Goal: Task Accomplishment & Management: Use online tool/utility

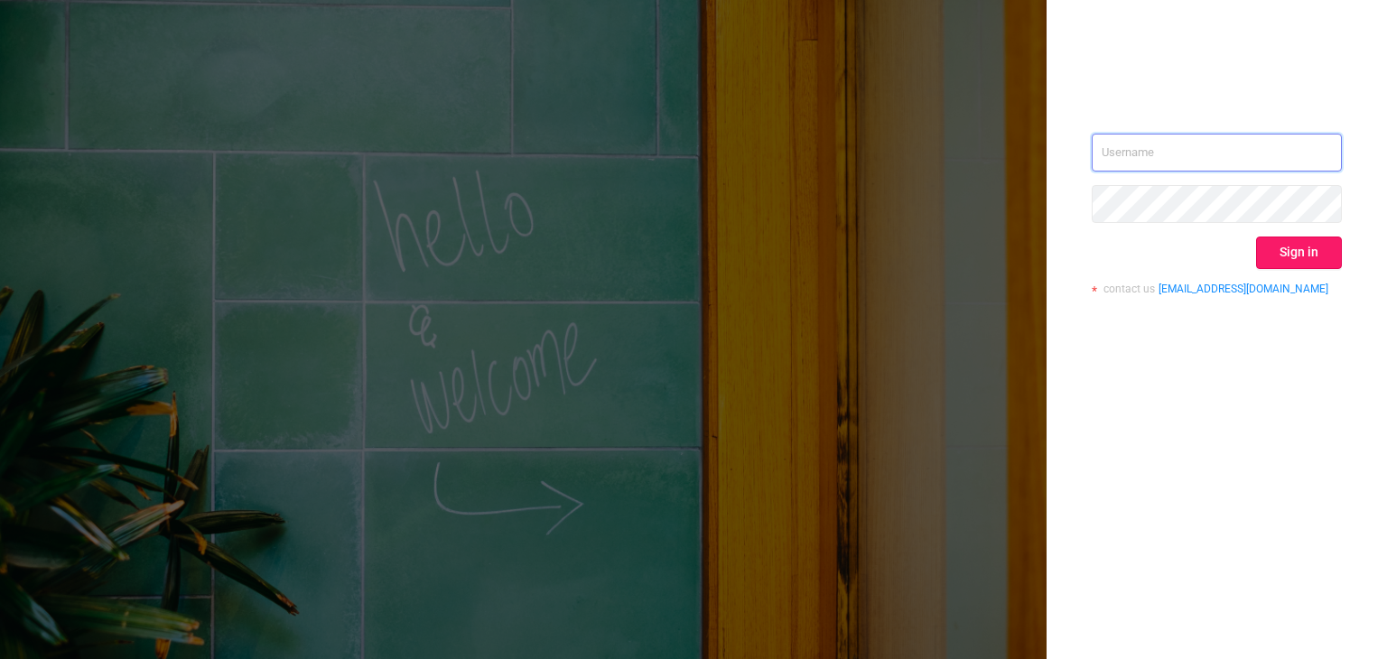
type input "[EMAIL_ADDRESS][DOMAIN_NAME]"
click at [1340, 249] on button "Sign in" at bounding box center [1299, 253] width 86 height 33
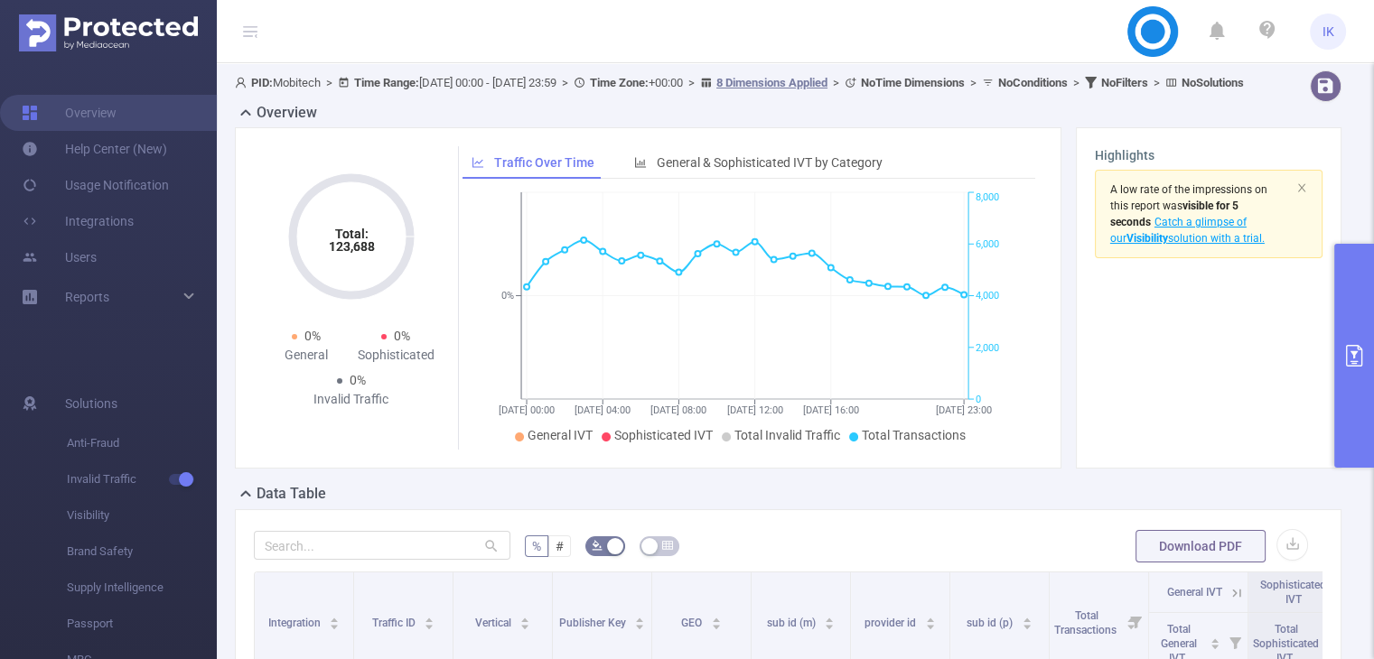
click at [1347, 351] on icon "primary" at bounding box center [1354, 356] width 22 height 22
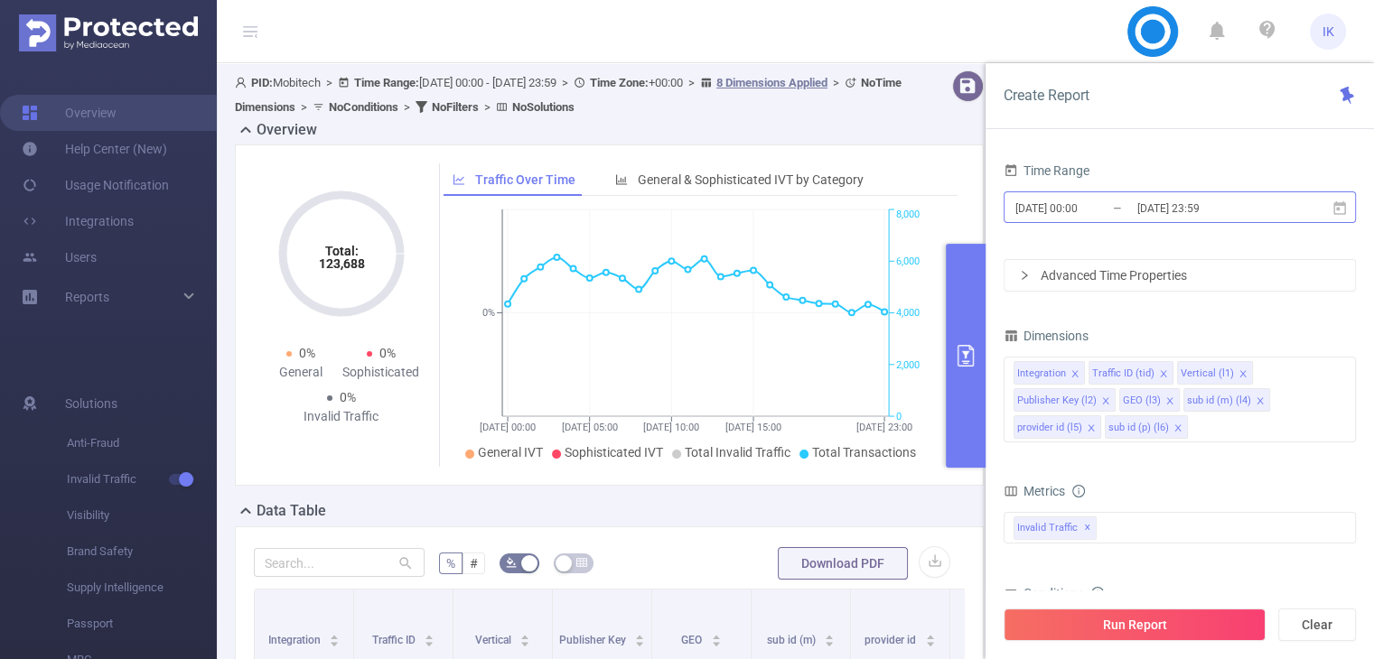
click at [1088, 210] on input "[DATE] 00:00" at bounding box center [1086, 208] width 146 height 24
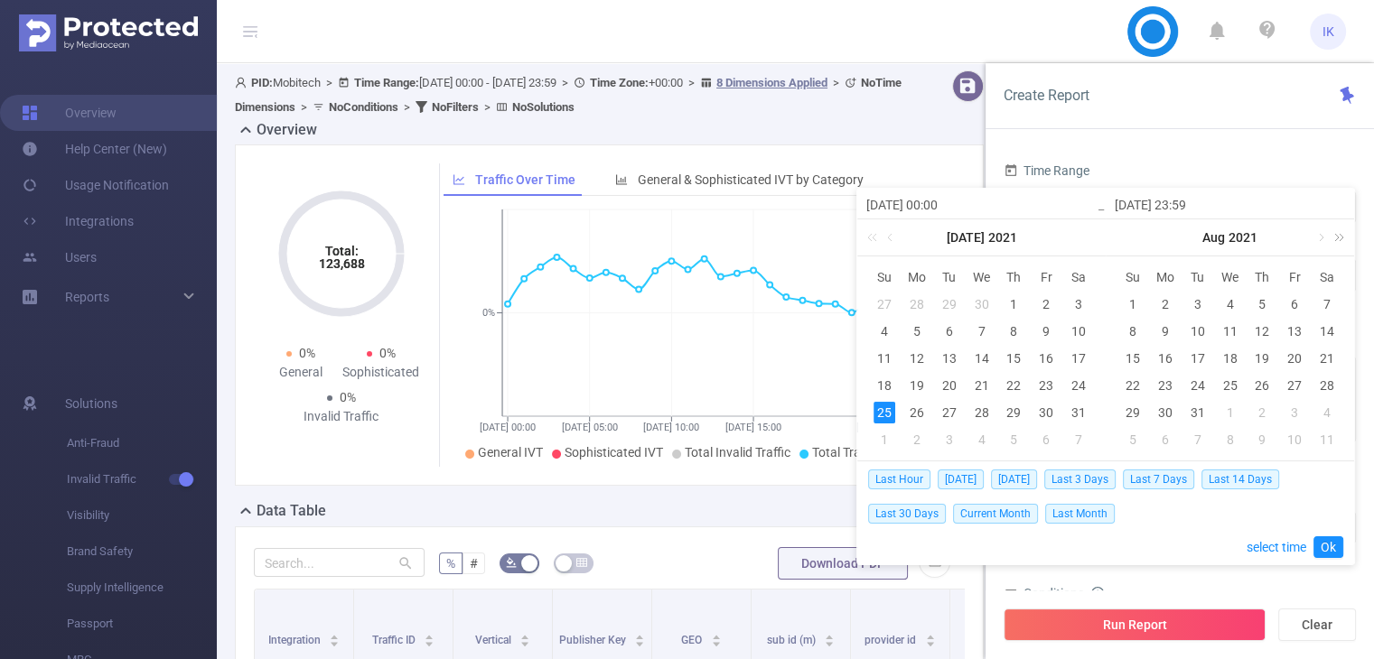
click at [1336, 234] on link at bounding box center [1335, 237] width 23 height 36
click at [1326, 234] on link at bounding box center [1335, 237] width 23 height 36
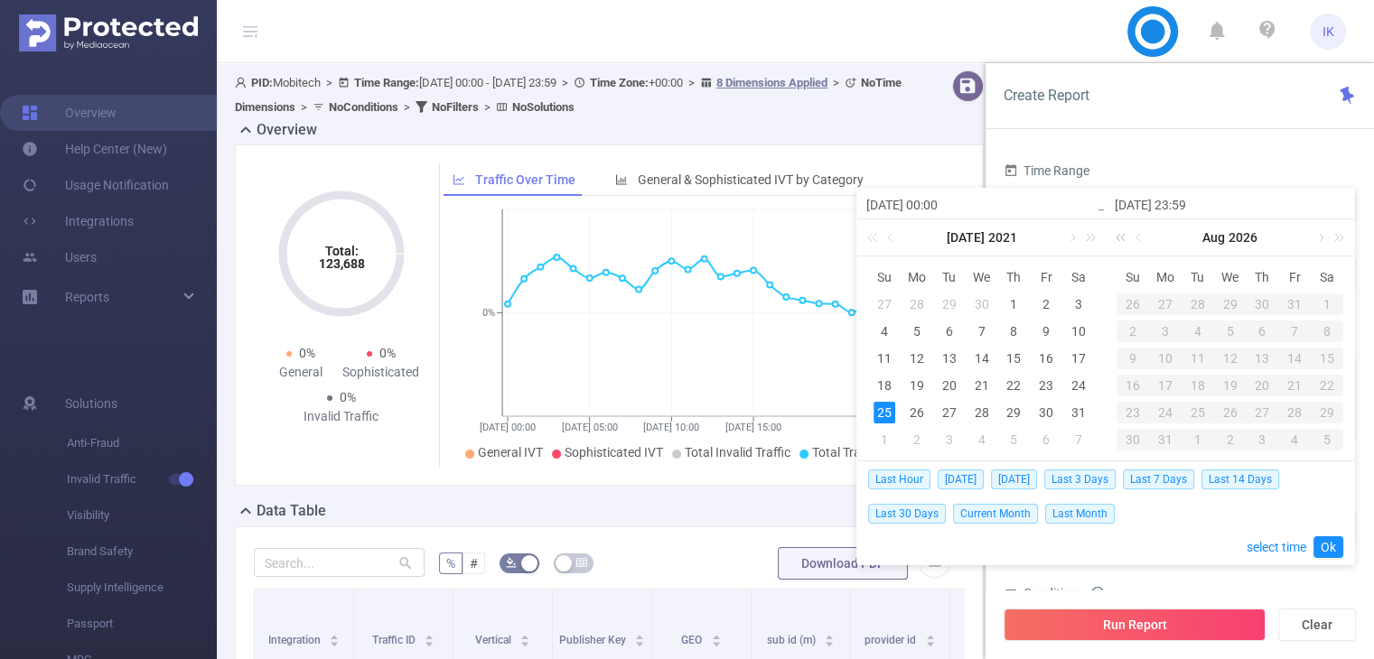
click at [1120, 237] on link at bounding box center [1123, 237] width 23 height 36
click at [1322, 236] on link at bounding box center [1319, 237] width 16 height 36
drag, startPoint x: 1234, startPoint y: 357, endPoint x: 1222, endPoint y: 362, distance: 13.8
click at [1234, 357] on div "17" at bounding box center [1229, 359] width 22 height 22
click at [1159, 386] on div "22" at bounding box center [1165, 386] width 22 height 22
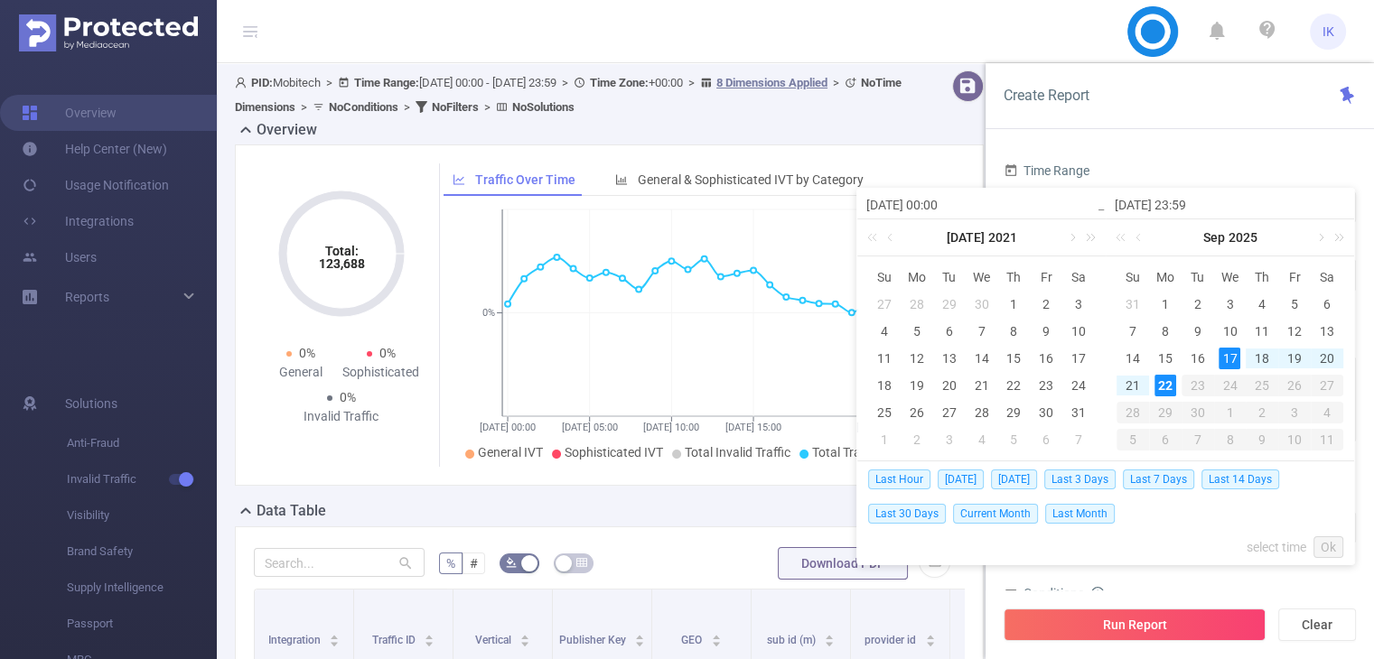
type input "[DATE] 00:00"
type input "[DATE] 23:59"
type input "[DATE] 00:00"
type input "[DATE] 23:59"
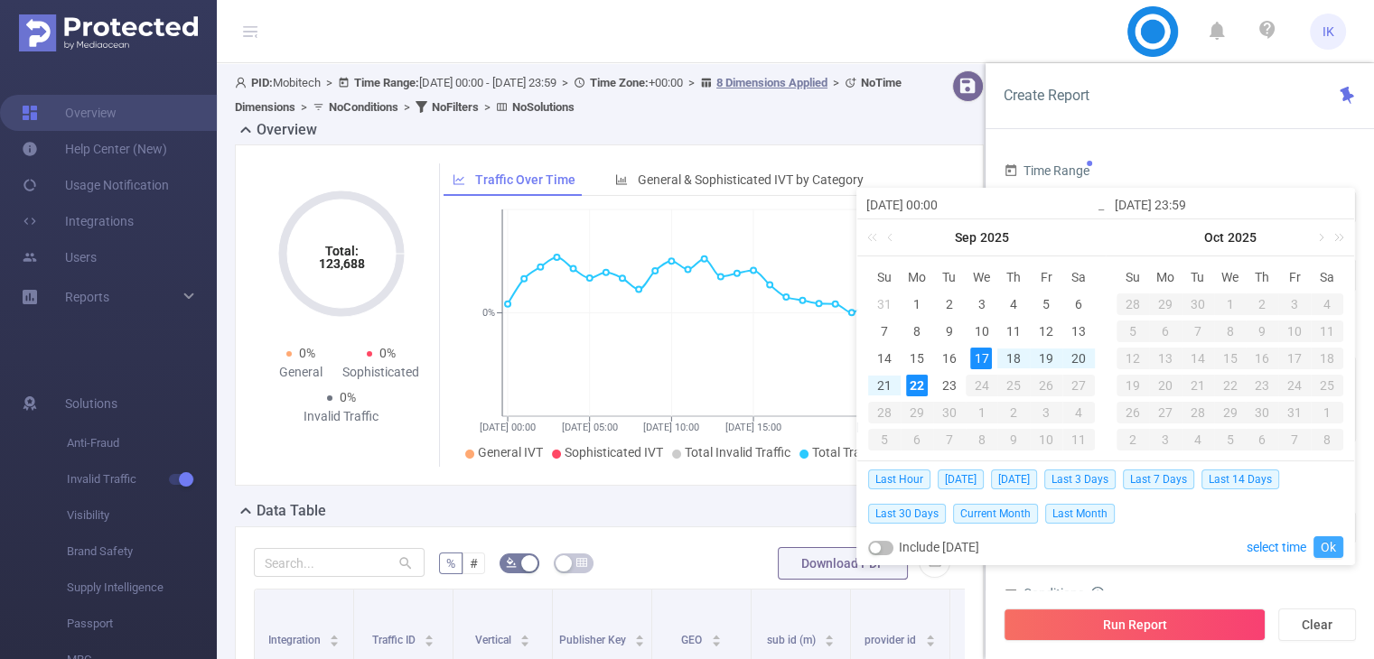
click at [1336, 546] on link "Ok" at bounding box center [1328, 547] width 30 height 22
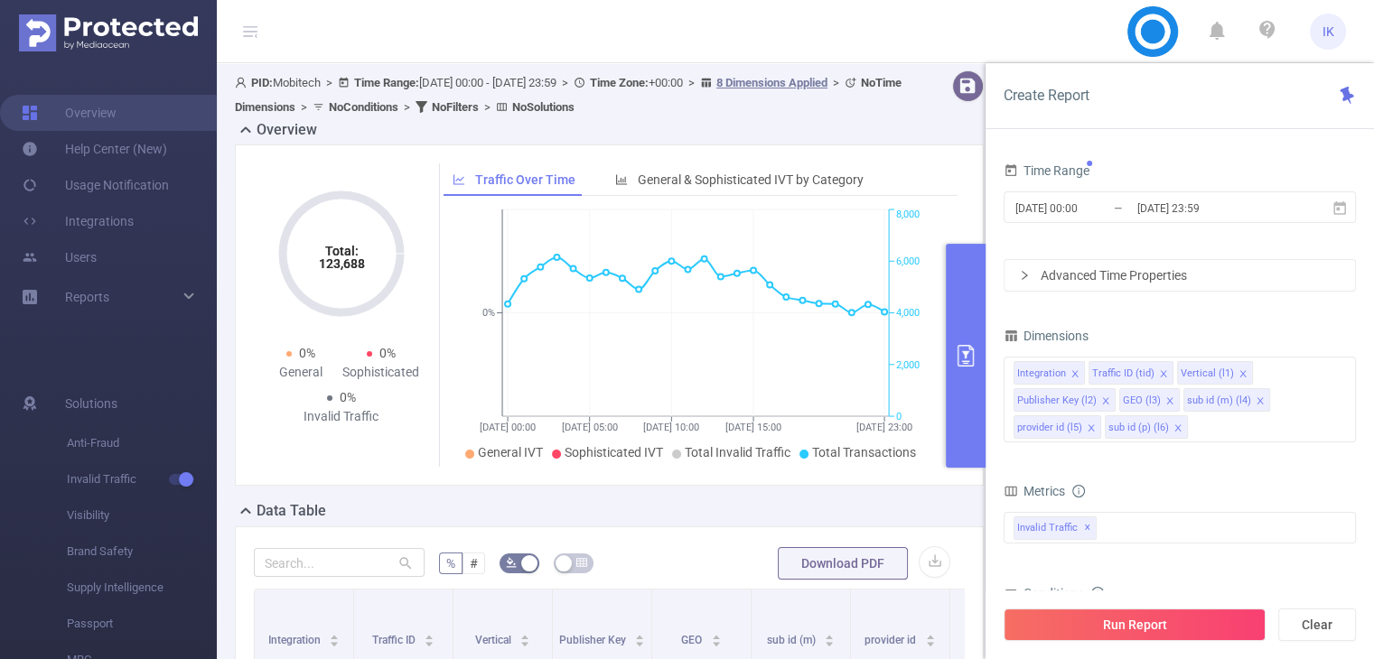
click at [1047, 20] on header "IK" at bounding box center [687, 31] width 1374 height 63
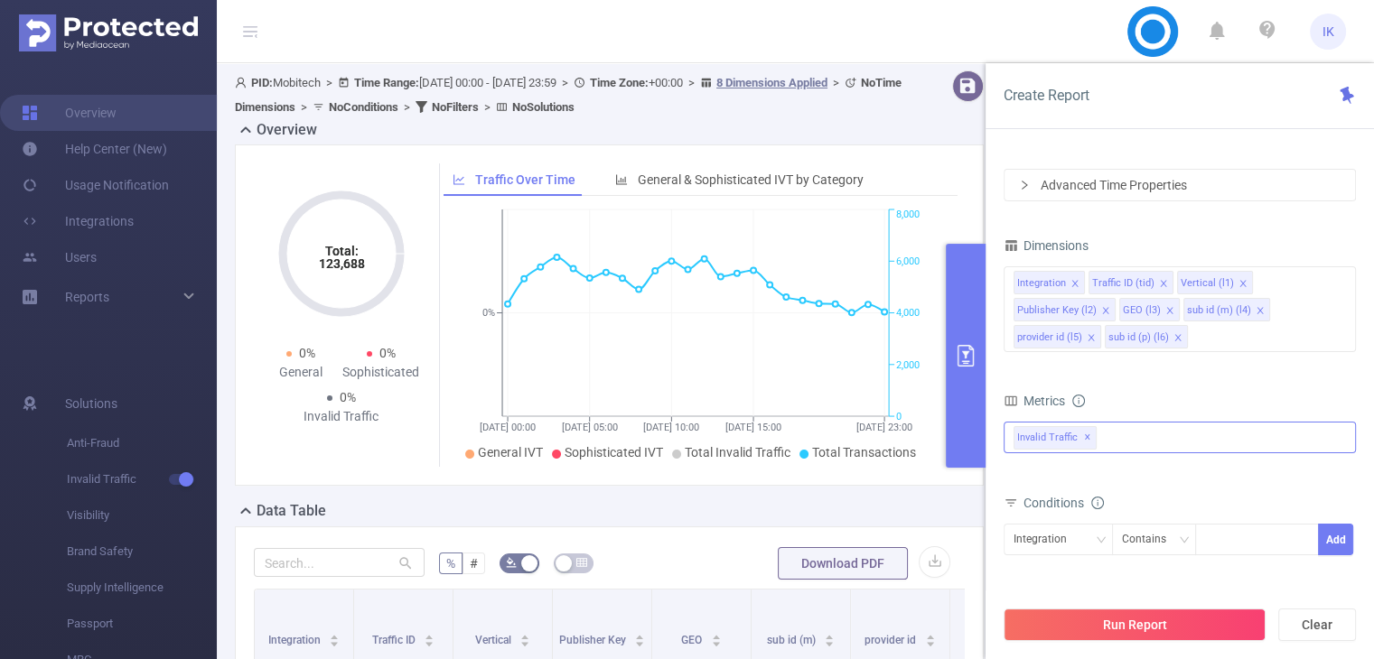
click at [1171, 438] on div "Invalid Traffic ✕" at bounding box center [1179, 438] width 352 height 32
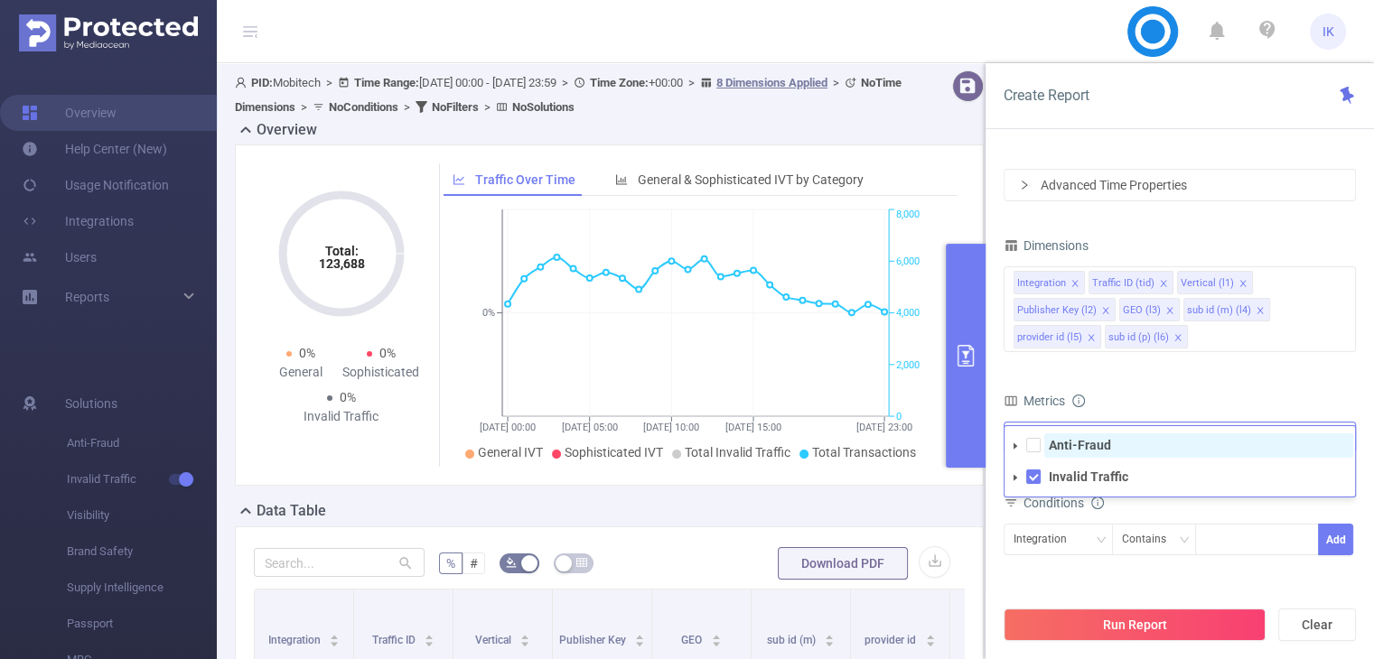
click at [1127, 447] on span "Anti-Fraud" at bounding box center [1198, 445] width 309 height 24
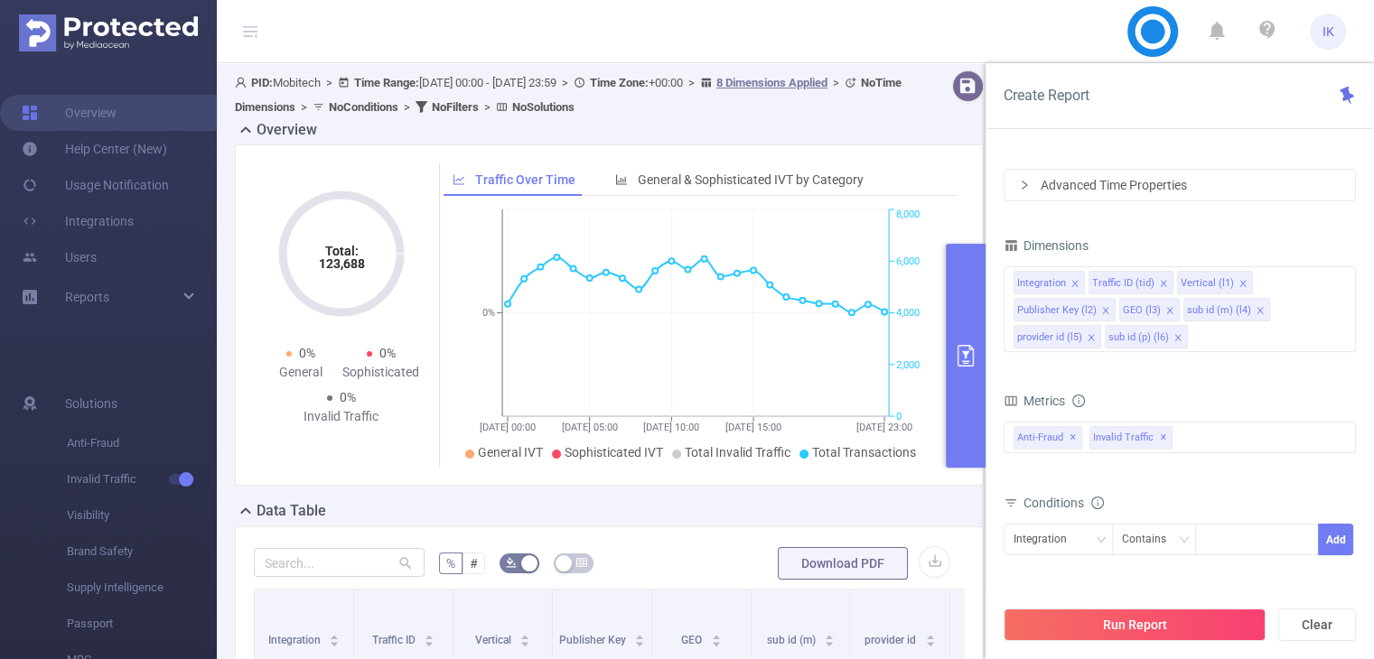
click at [1315, 509] on div "Conditions" at bounding box center [1179, 505] width 352 height 30
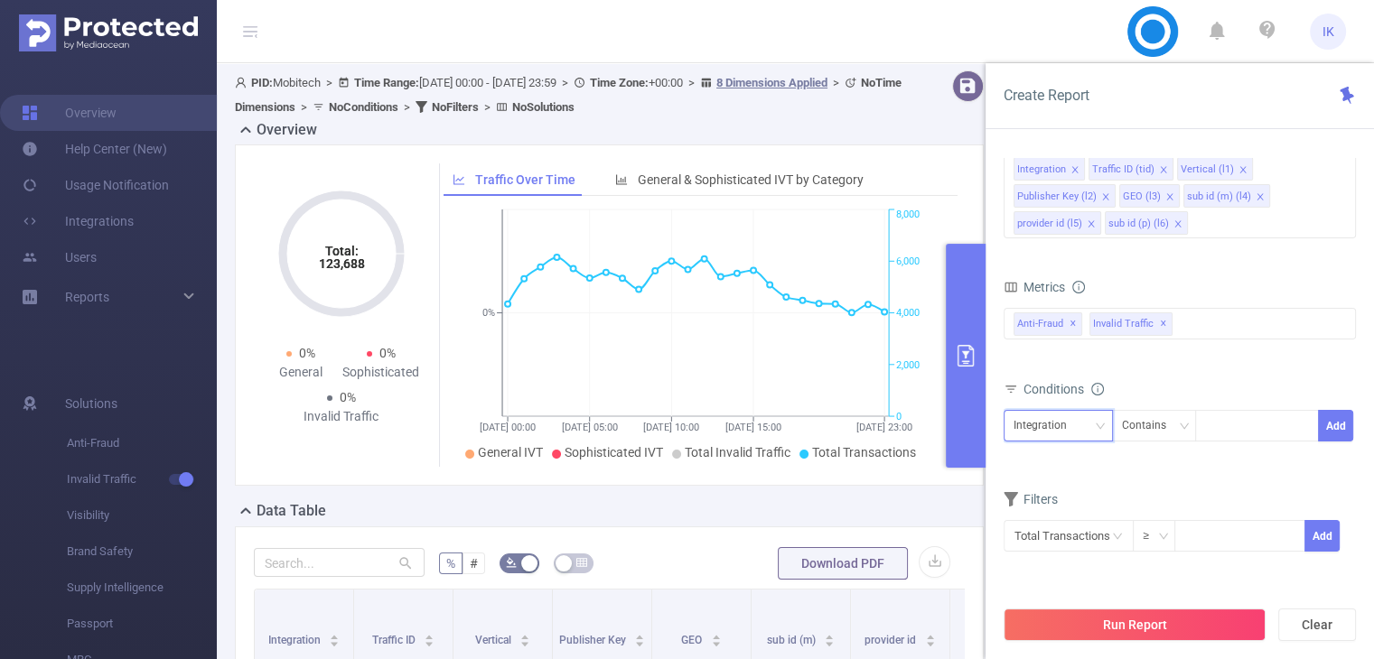
click at [1076, 431] on div "Integration" at bounding box center [1046, 426] width 66 height 30
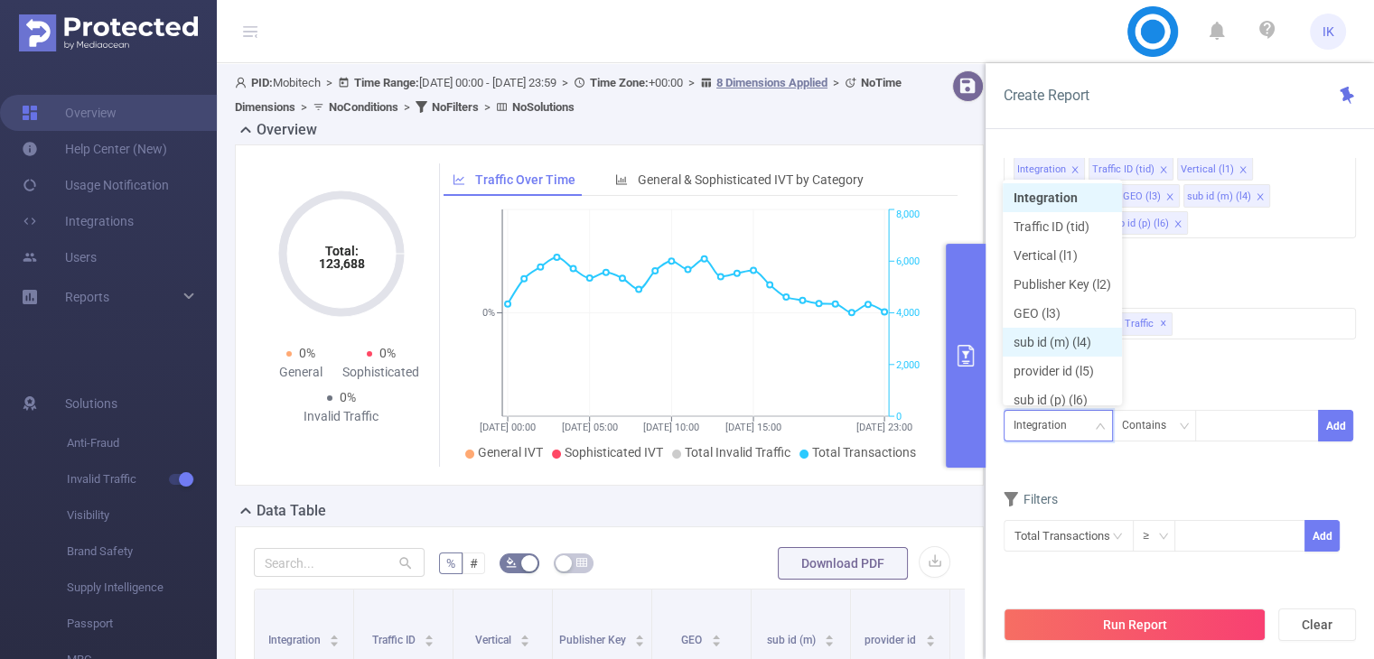
scroll to position [8, 0]
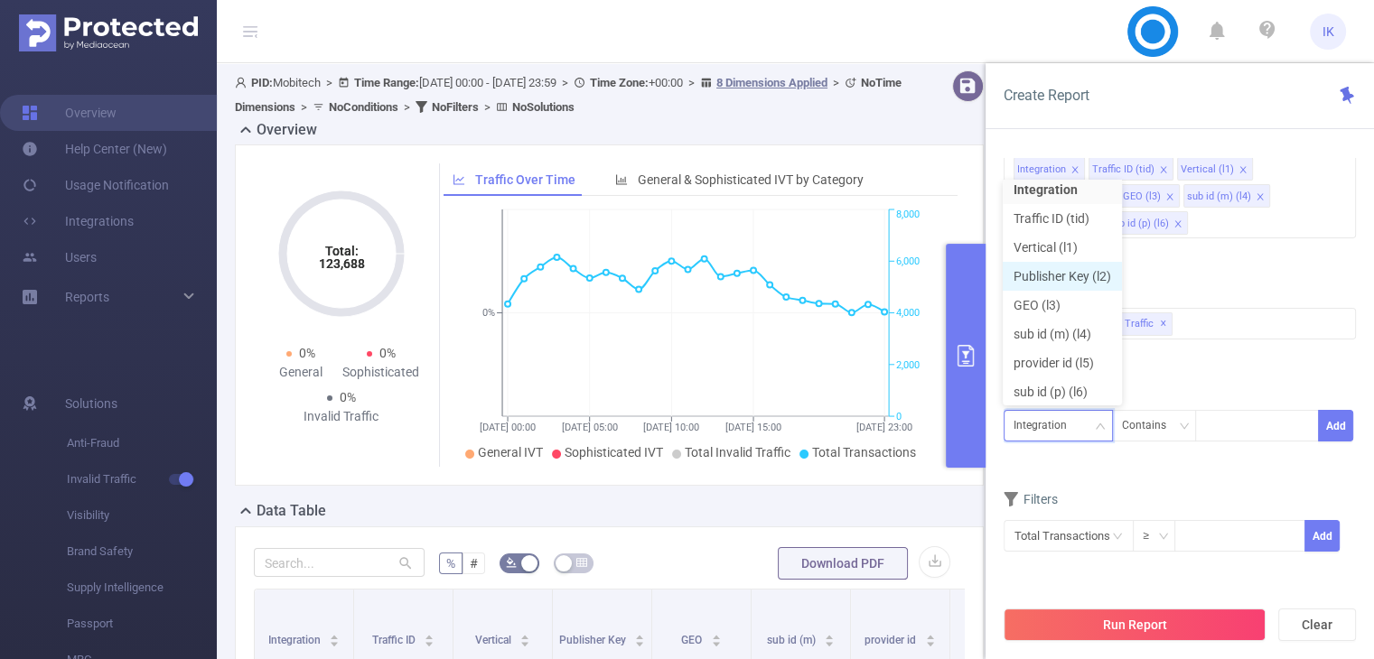
click at [1080, 272] on li "Publisher Key (l2)" at bounding box center [1061, 276] width 119 height 29
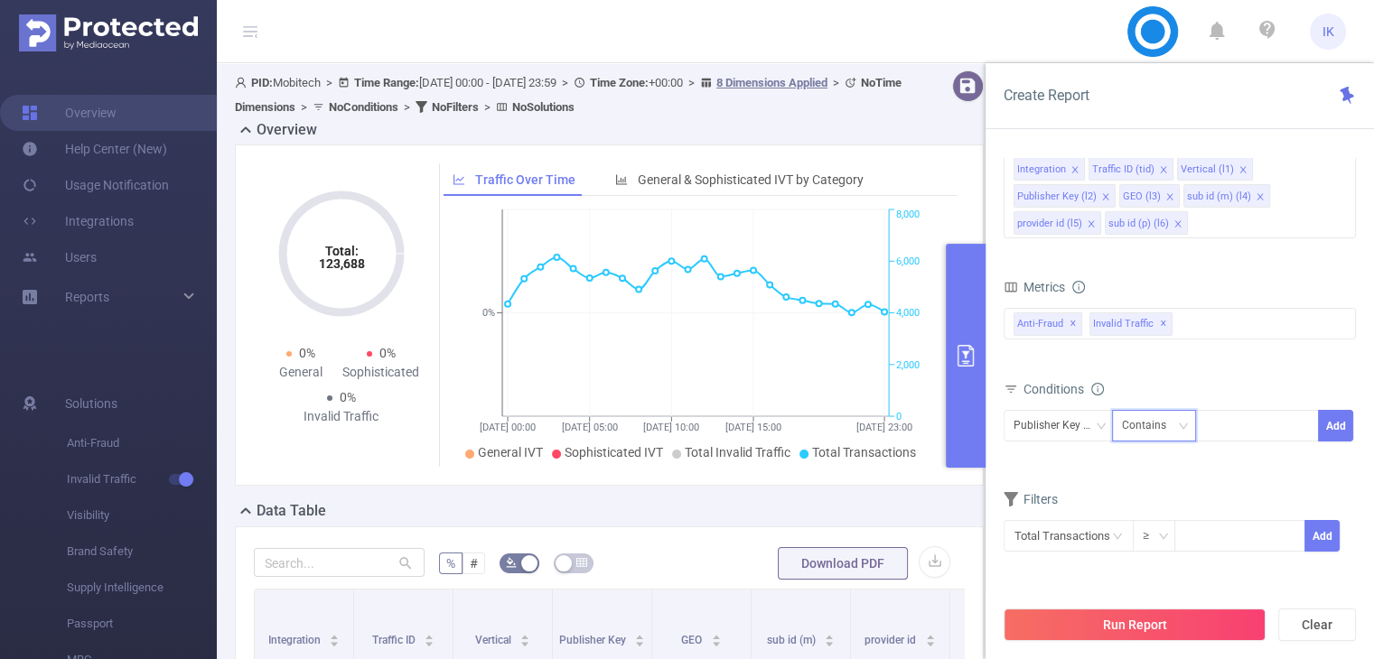
click at [1133, 425] on div "Contains" at bounding box center [1150, 426] width 57 height 30
click at [1154, 496] on li "Is" at bounding box center [1171, 491] width 120 height 29
click at [1205, 425] on input at bounding box center [1209, 425] width 8 height 23
paste input "ICN050325H5"
type input "ICN050325H5"
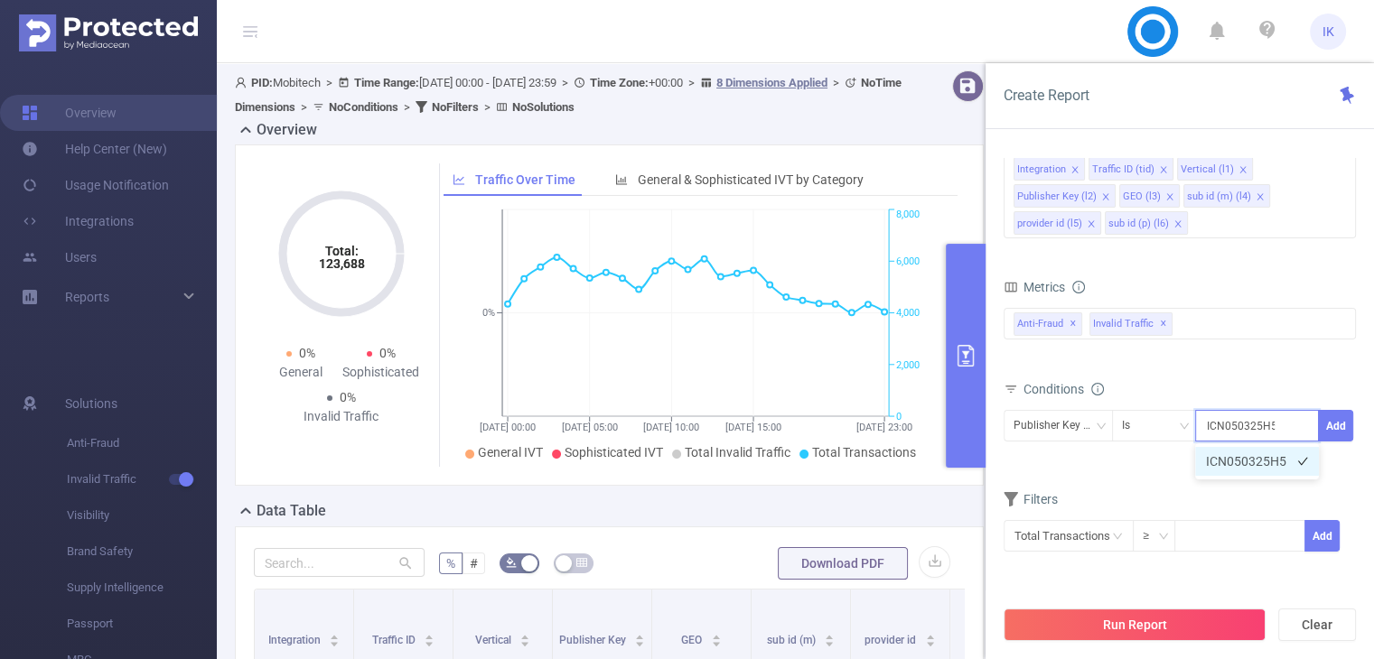
click at [1217, 458] on li "ICN050325H5" at bounding box center [1257, 461] width 124 height 29
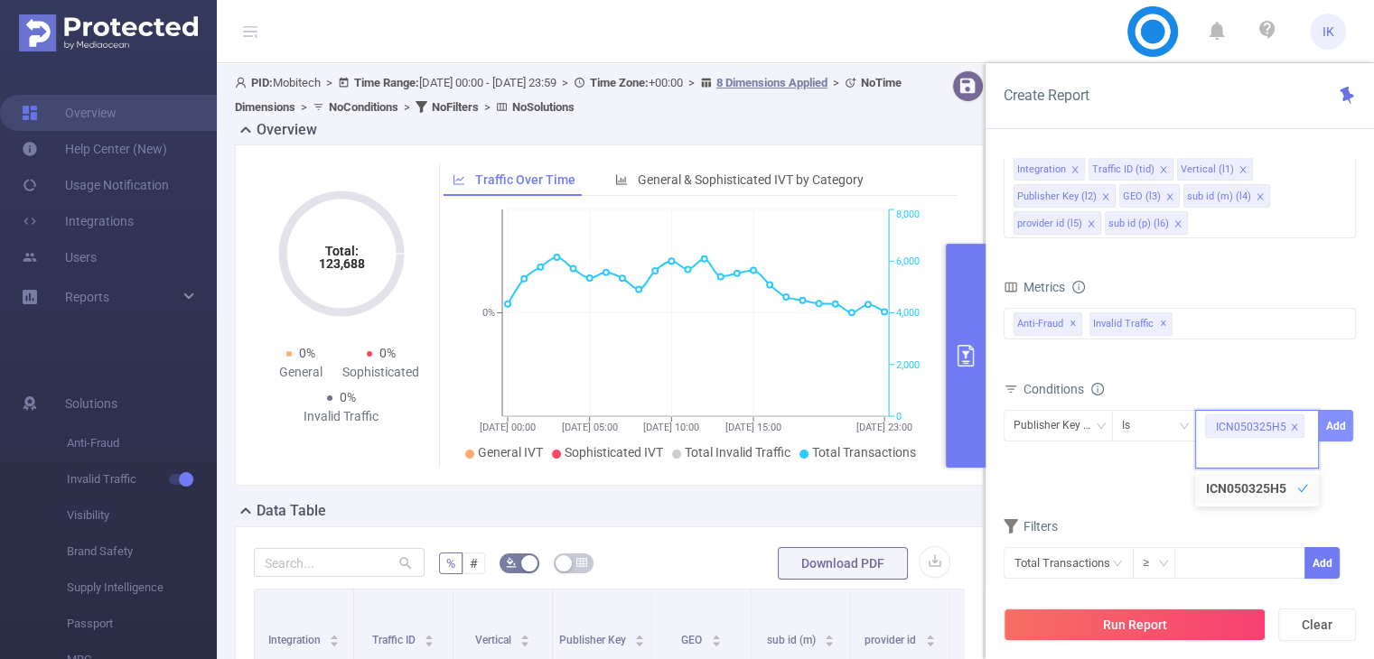
click at [1327, 432] on button "Add" at bounding box center [1335, 426] width 35 height 32
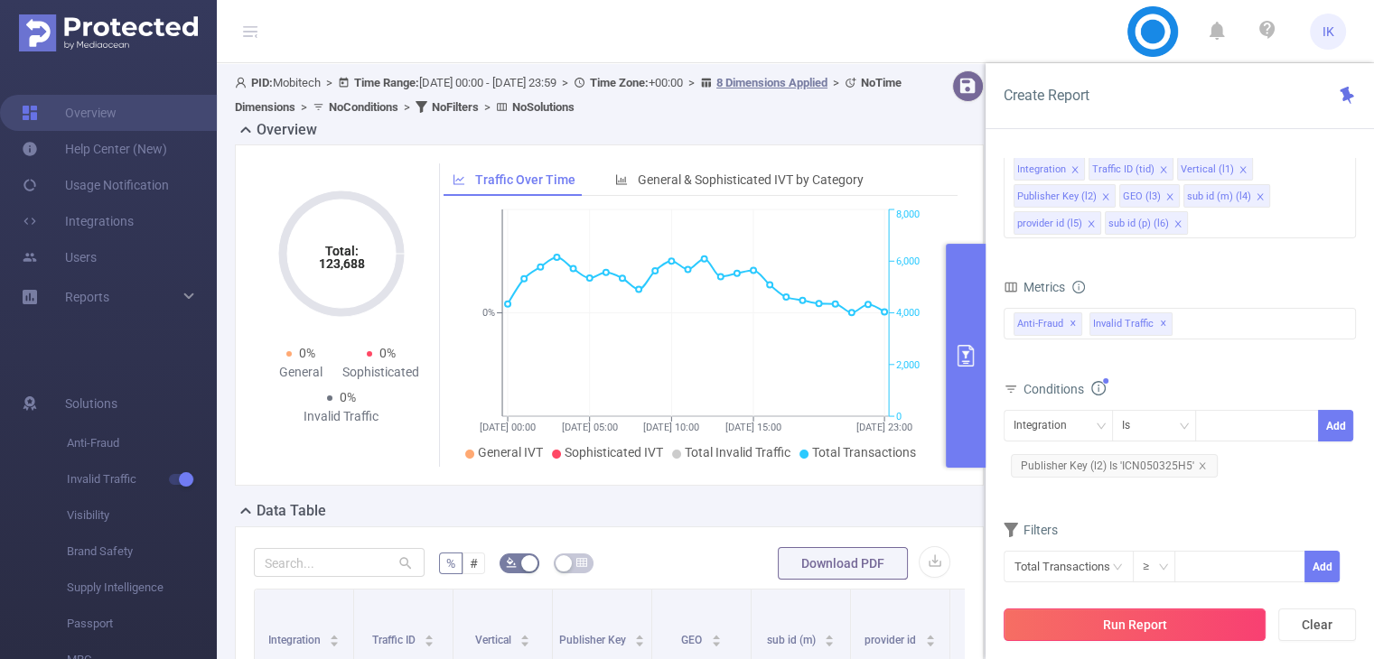
click at [1150, 623] on button "Run Report" at bounding box center [1134, 625] width 262 height 33
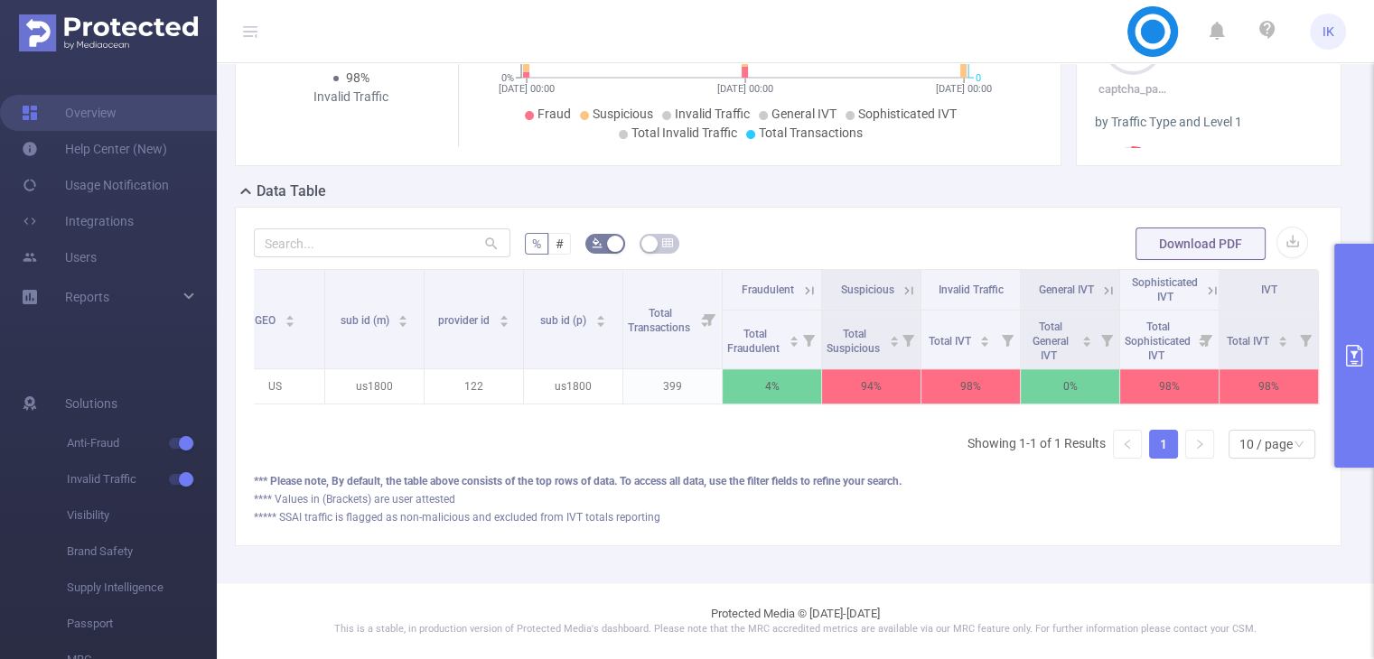
scroll to position [0, 435]
click at [905, 286] on icon at bounding box center [909, 290] width 8 height 8
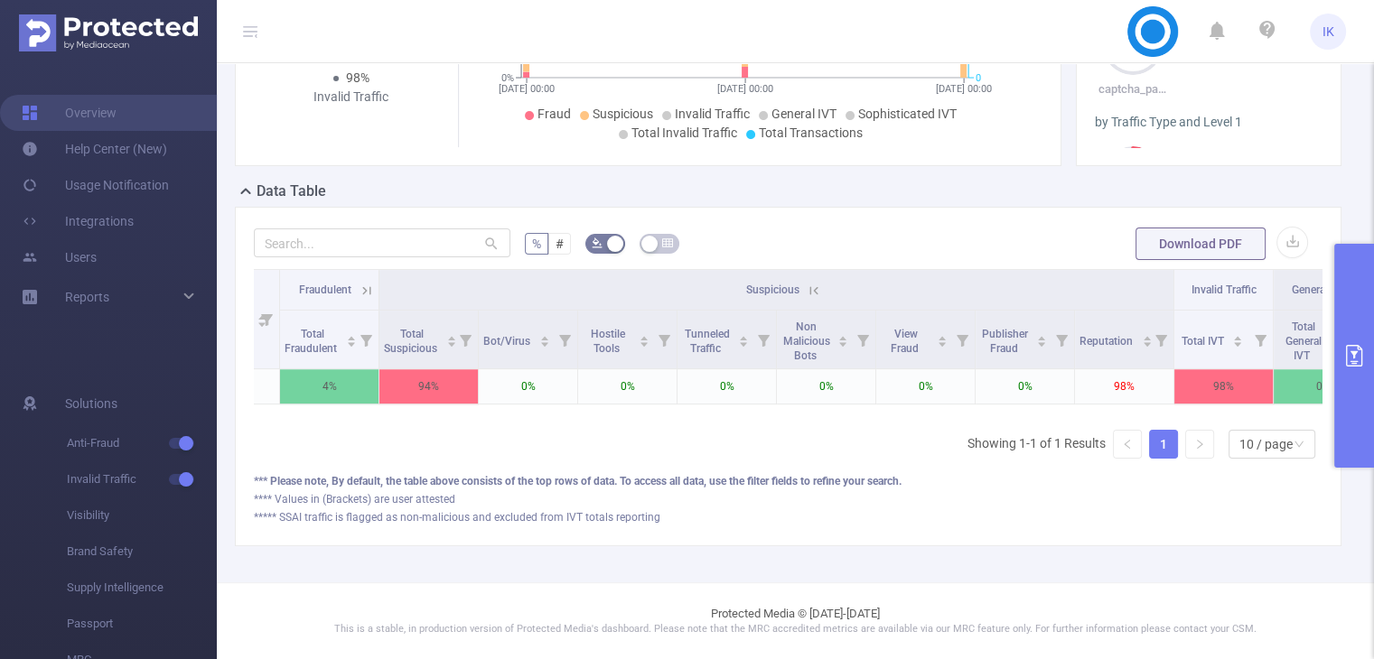
scroll to position [0, 901]
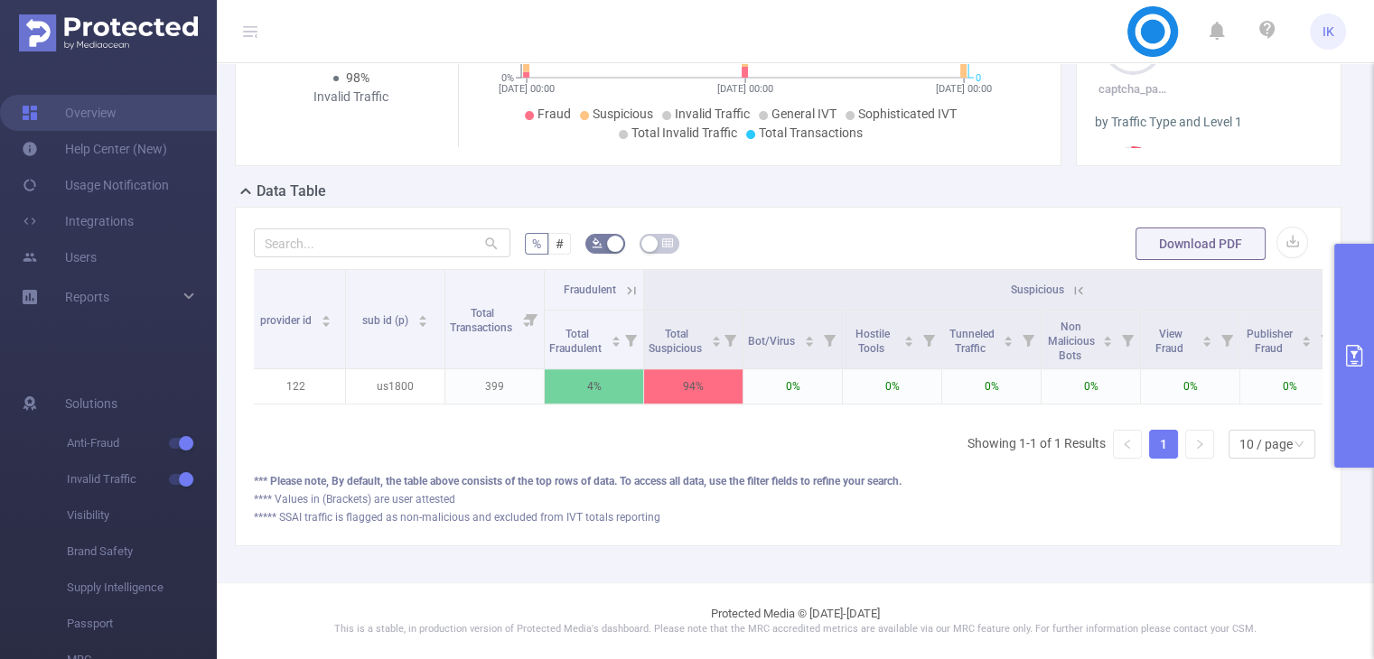
click at [1078, 283] on icon at bounding box center [1078, 291] width 16 height 16
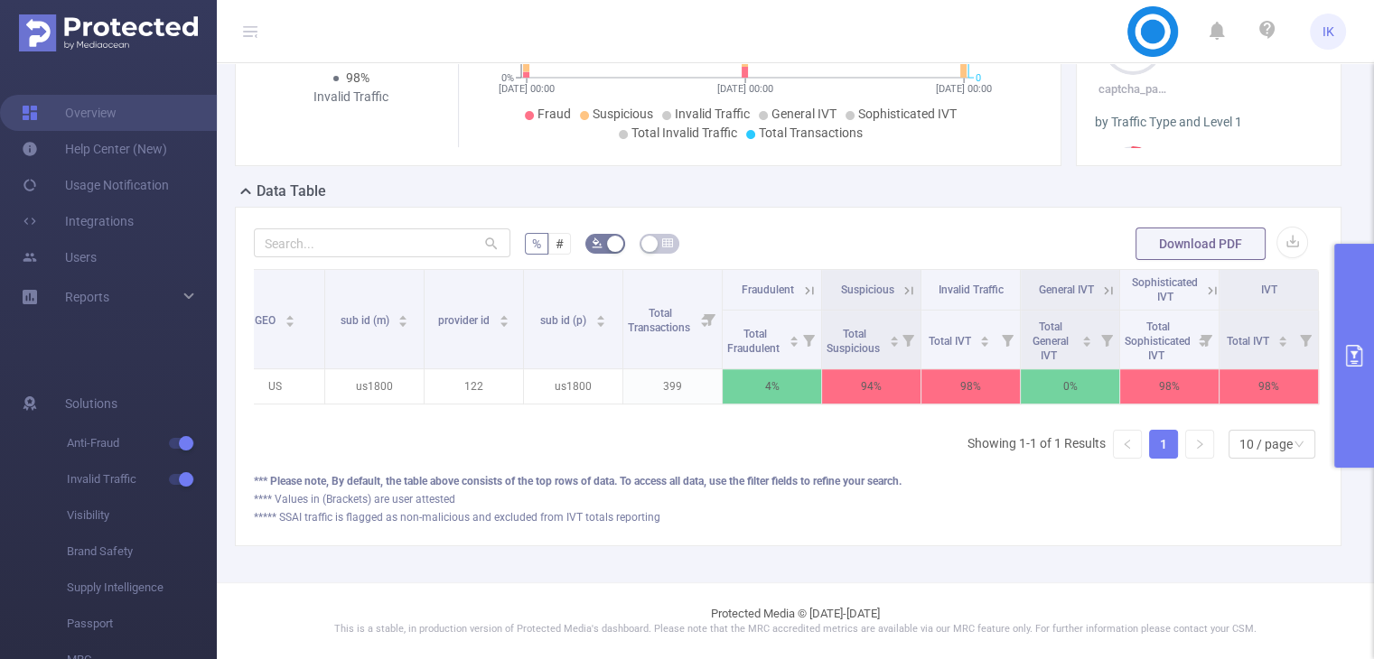
click at [801, 283] on icon at bounding box center [809, 291] width 16 height 16
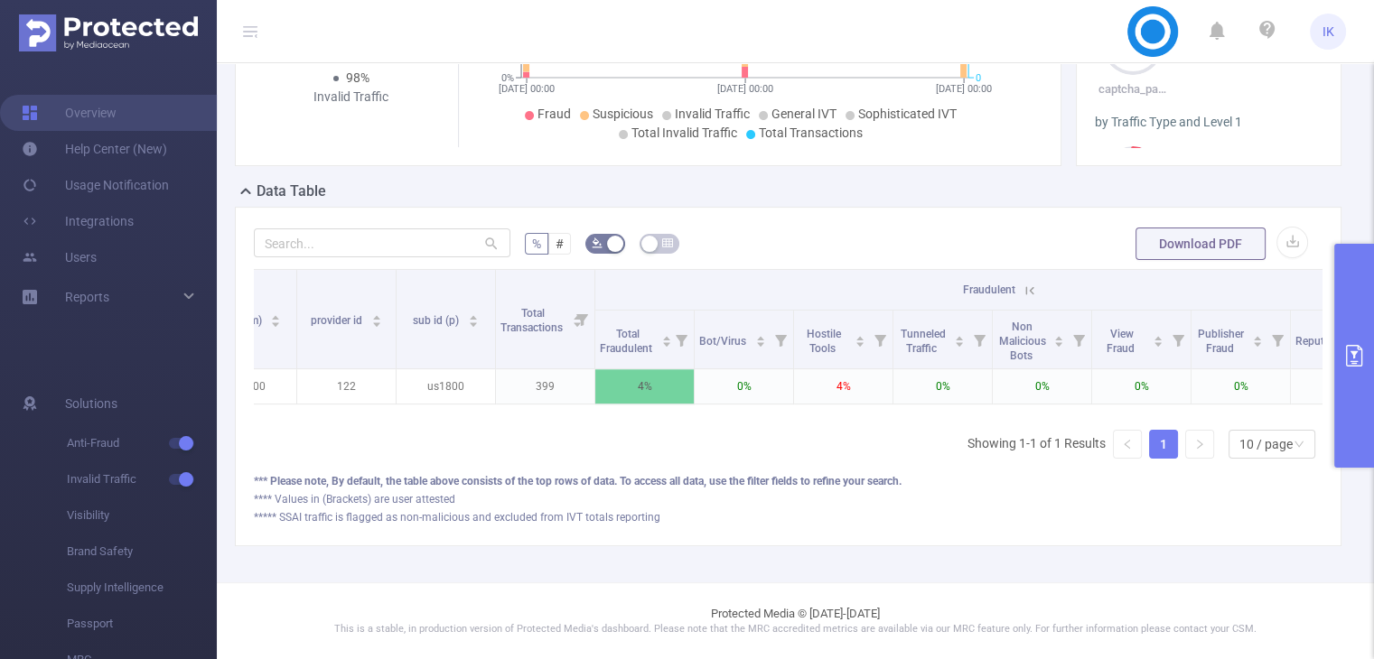
scroll to position [0, 477]
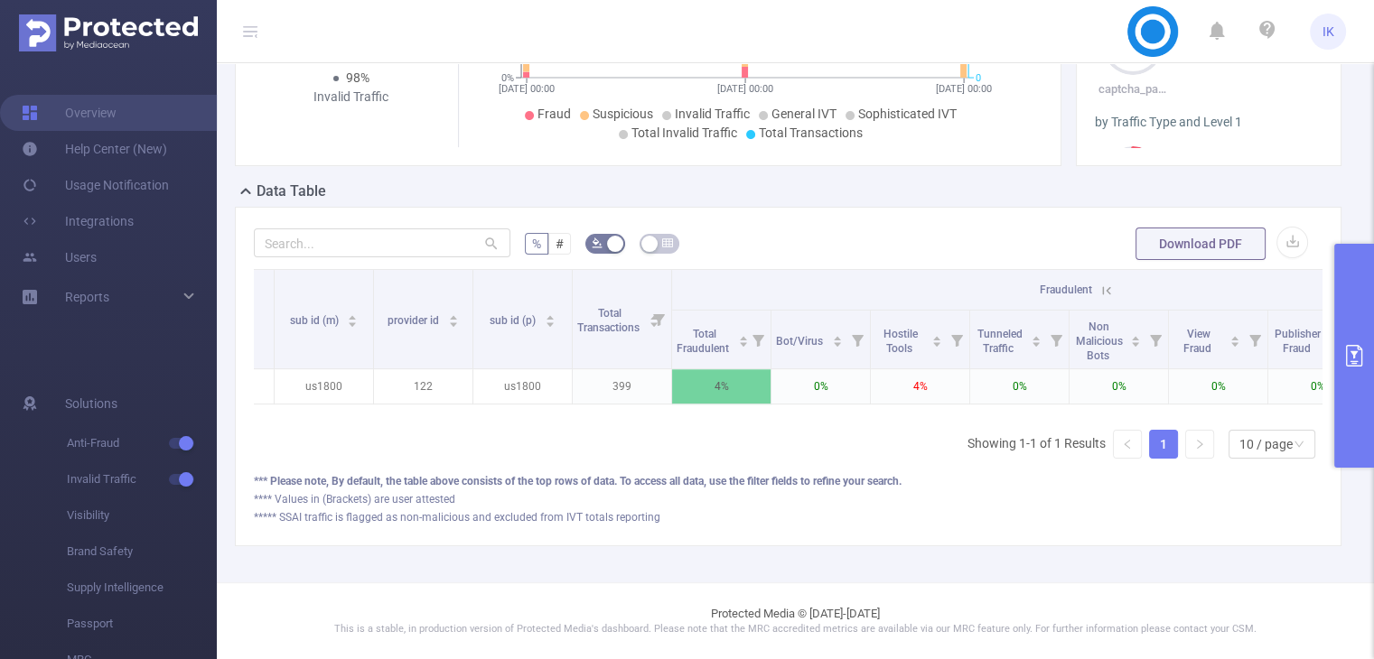
click at [1108, 283] on icon at bounding box center [1106, 291] width 16 height 16
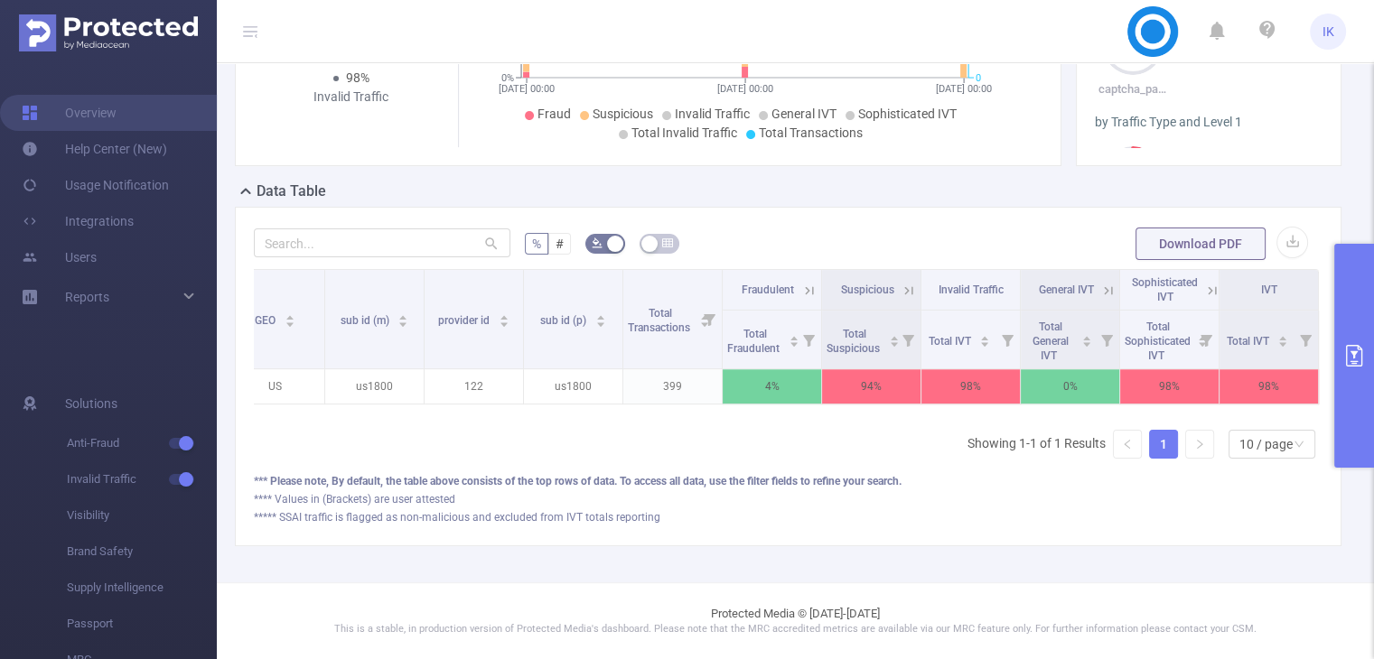
scroll to position [0, 440]
click at [1207, 286] on icon at bounding box center [1211, 290] width 8 height 8
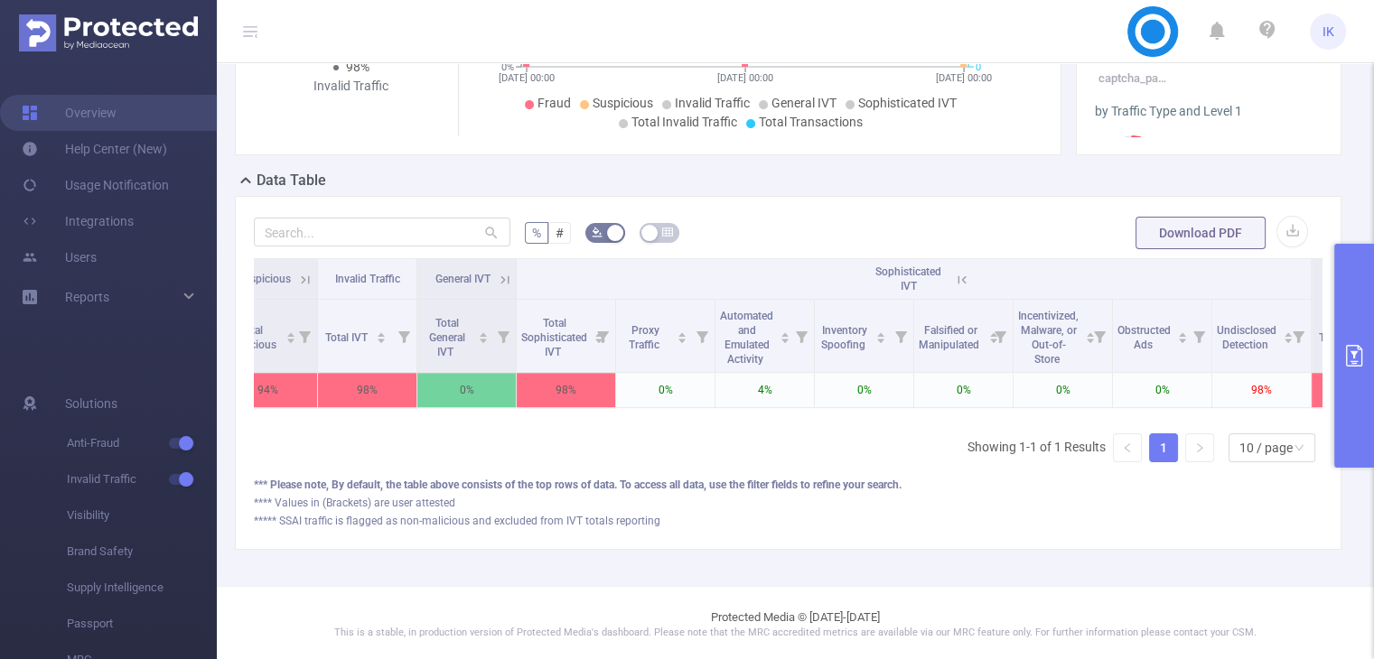
scroll to position [0, 1134]
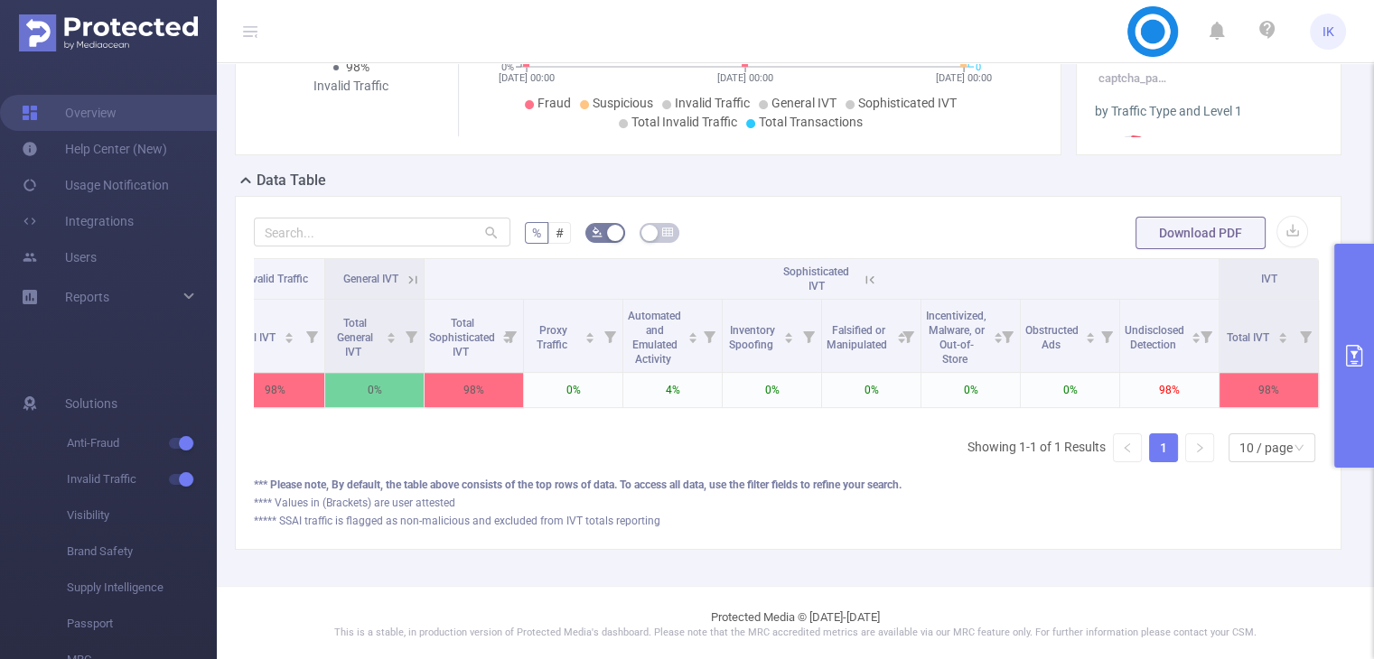
click at [861, 283] on icon at bounding box center [869, 280] width 16 height 16
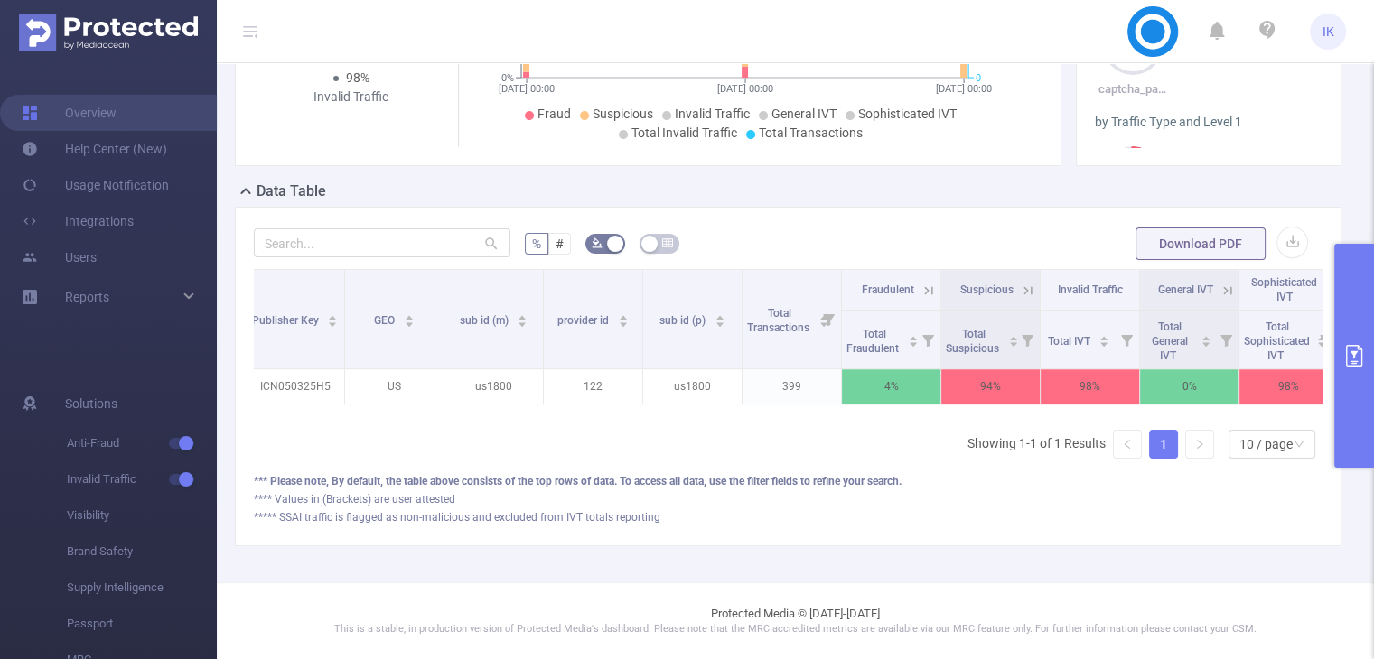
scroll to position [0, 305]
